Goal: Information Seeking & Learning: Learn about a topic

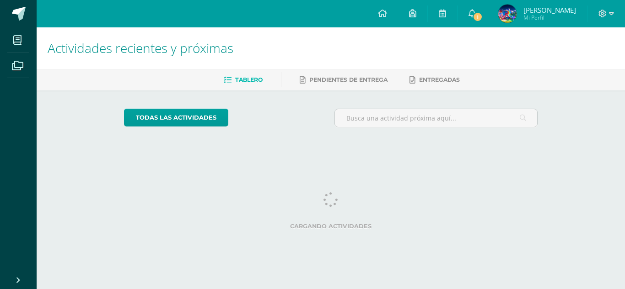
click at [475, 9] on span at bounding box center [471, 14] width 7 height 10
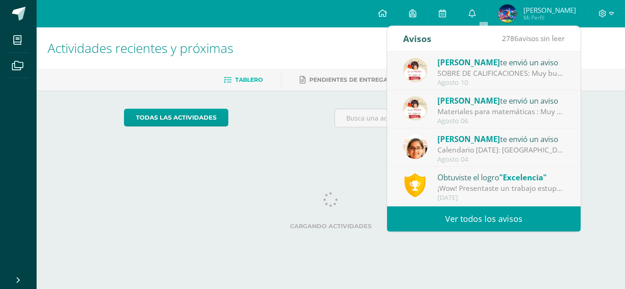
click at [458, 81] on div "Agosto 10" at bounding box center [500, 83] width 127 height 8
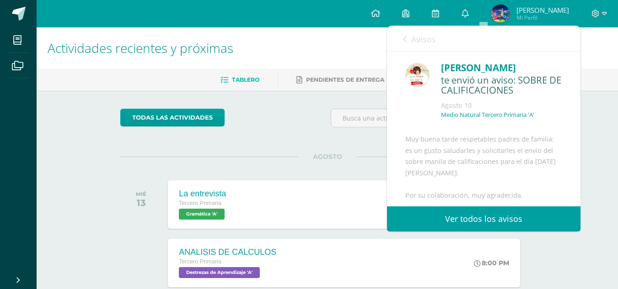
click at [458, 81] on div "Ericka Palma te envió un aviso: SOBRE DE CALIFICACIONES Agosto 10 Medio Natural…" at bounding box center [483, 165] width 193 height 226
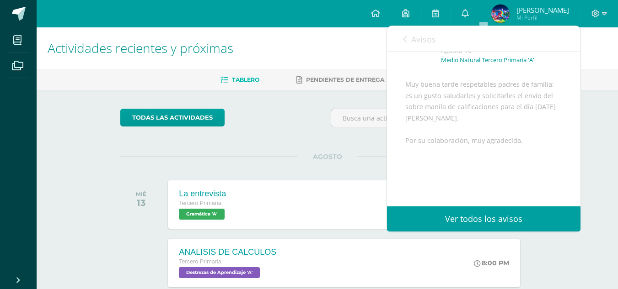
scroll to position [73, 0]
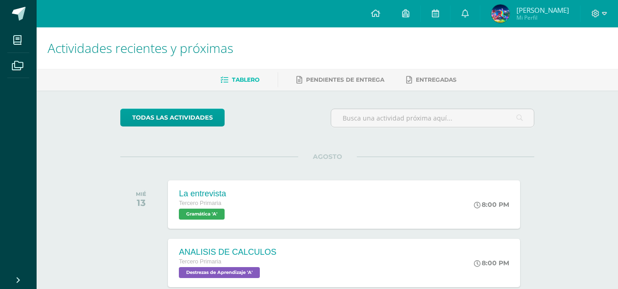
drag, startPoint x: 366, startPoint y: 11, endPoint x: 539, endPoint y: 16, distance: 173.3
click at [539, 16] on div "Configuración Cerrar sesión Diego Matías Mi Perfil 1 0 Mis accesos directos Nor…" at bounding box center [327, 13] width 581 height 27
click at [524, 16] on span "Diego Matías Mi Perfil" at bounding box center [529, 14] width 81 height 18
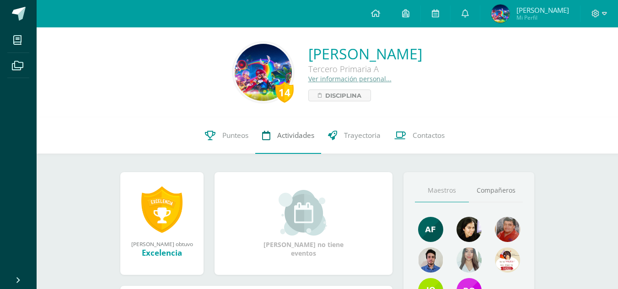
click at [285, 144] on link "Actividades" at bounding box center [288, 135] width 66 height 37
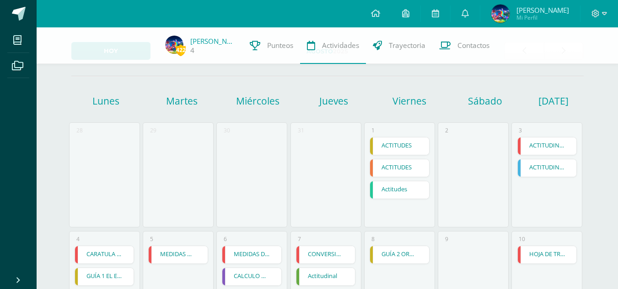
scroll to position [91, 0]
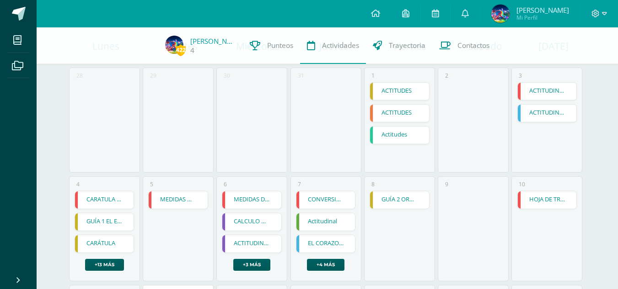
click at [554, 91] on link "ACTITUDINAL" at bounding box center [547, 91] width 59 height 17
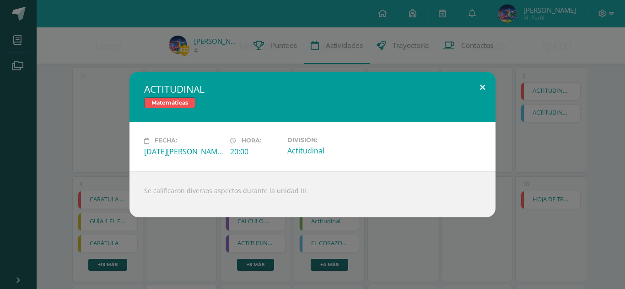
click at [472, 91] on button at bounding box center [482, 87] width 26 height 31
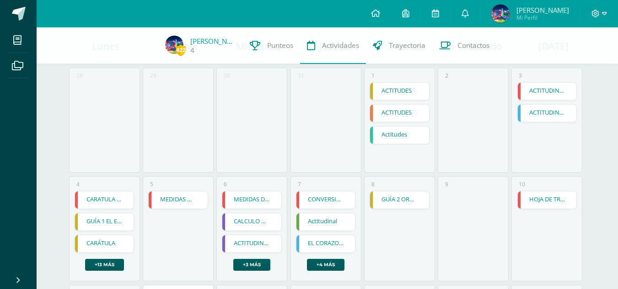
click at [392, 112] on link "ACTITUDES" at bounding box center [399, 113] width 59 height 17
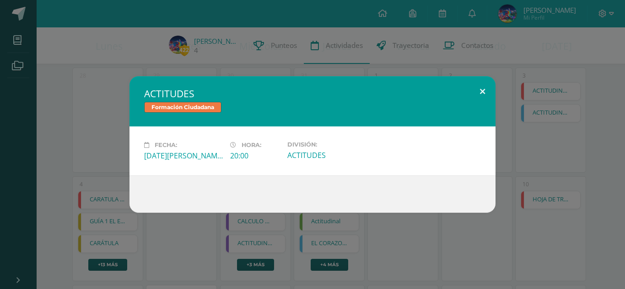
click at [475, 84] on button at bounding box center [482, 91] width 26 height 31
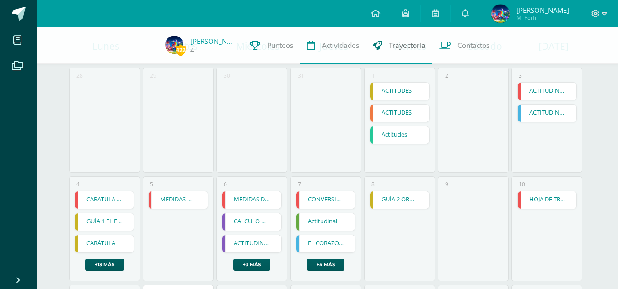
click at [415, 40] on link "Trayectoria" at bounding box center [399, 45] width 66 height 37
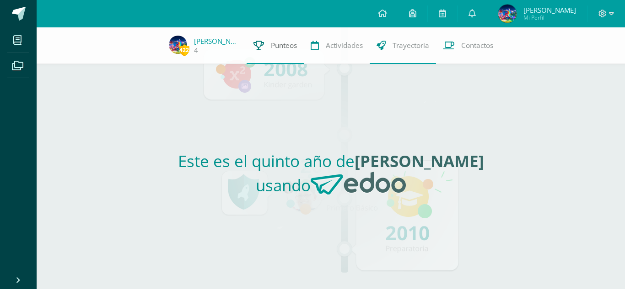
click at [256, 46] on icon at bounding box center [258, 46] width 11 height 10
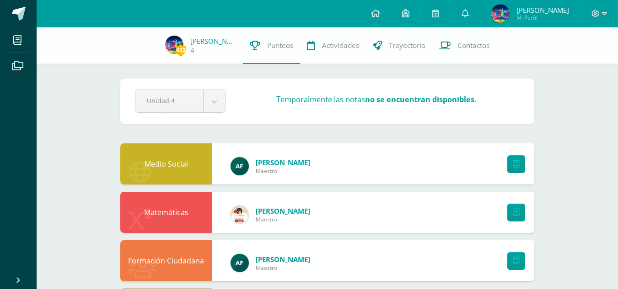
click at [515, 176] on div at bounding box center [513, 164] width 41 height 41
click at [509, 212] on link at bounding box center [516, 213] width 18 height 18
click at [529, 14] on span "Mi Perfil" at bounding box center [542, 18] width 53 height 8
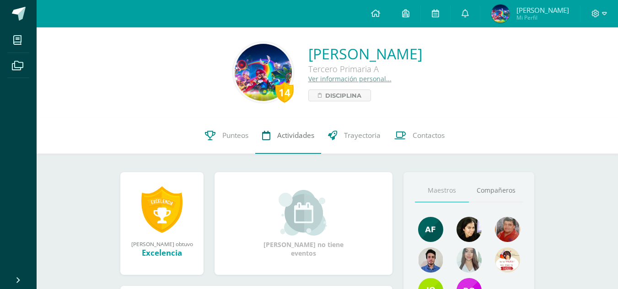
click at [301, 126] on link "Actividades" at bounding box center [288, 135] width 66 height 37
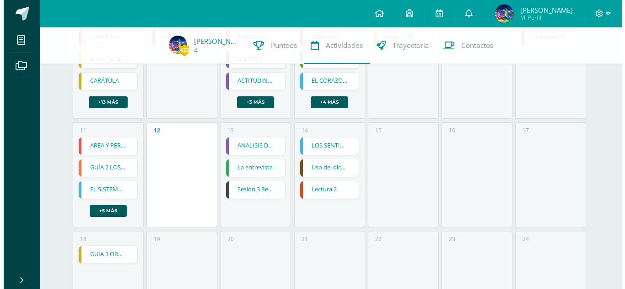
scroll to position [256, 0]
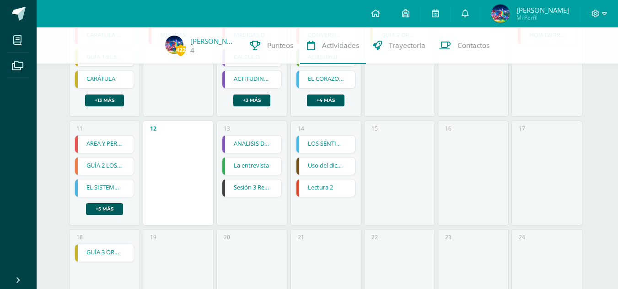
click at [100, 139] on link "AREA Y PERIMETRO DE FIGURAS PLANAS" at bounding box center [104, 144] width 59 height 17
